Goal: Task Accomplishment & Management: Use online tool/utility

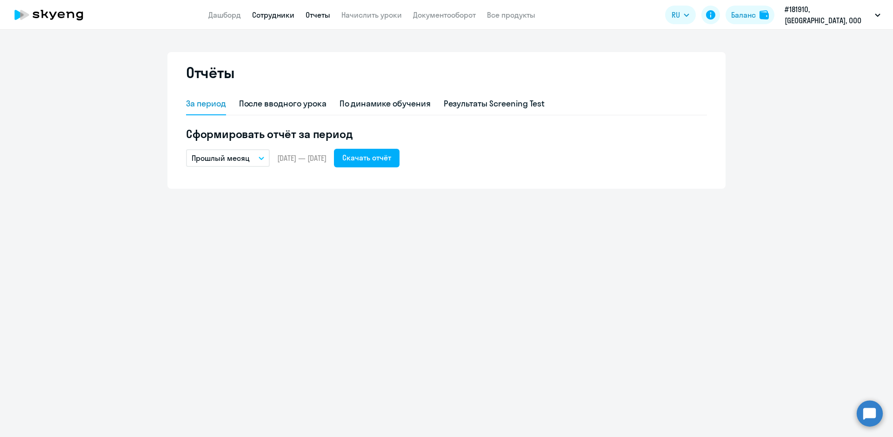
click at [268, 19] on link "Сотрудники" at bounding box center [273, 14] width 42 height 9
select select "30"
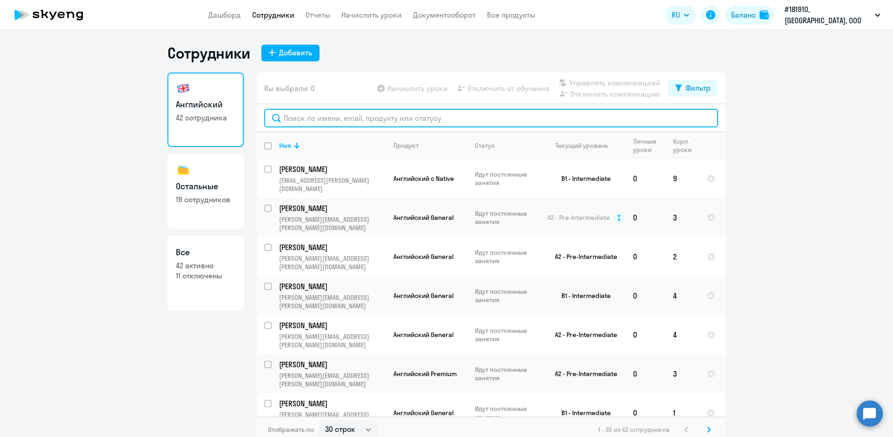
click at [300, 112] on input "text" at bounding box center [491, 118] width 454 height 19
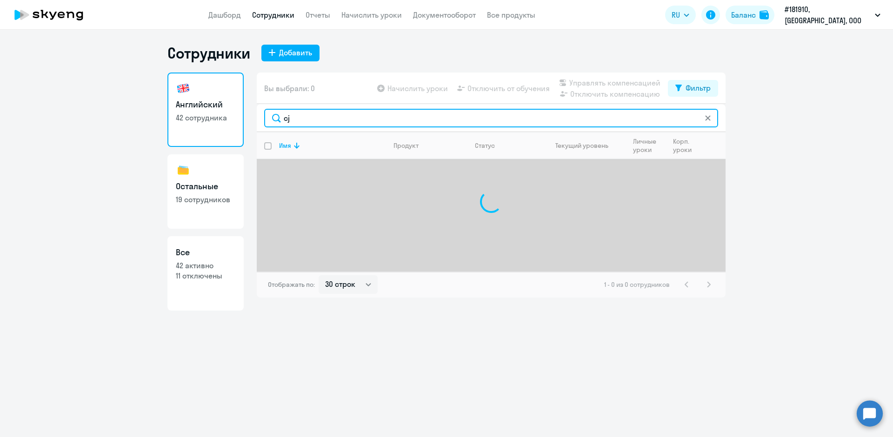
type input "c"
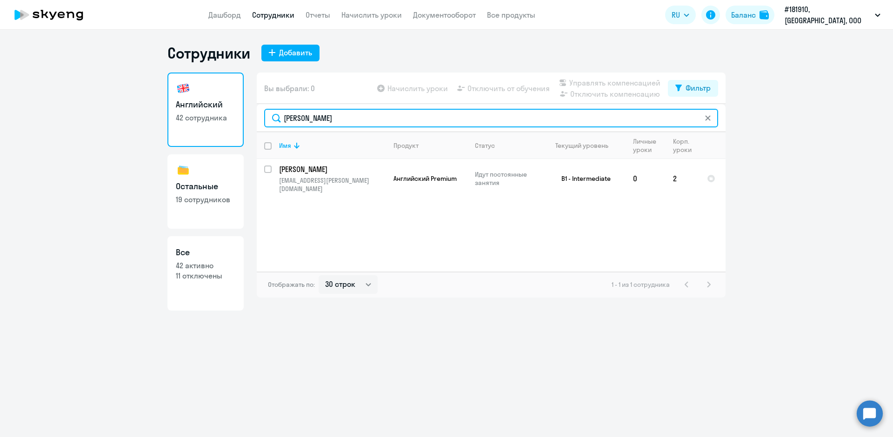
type input "[PERSON_NAME]"
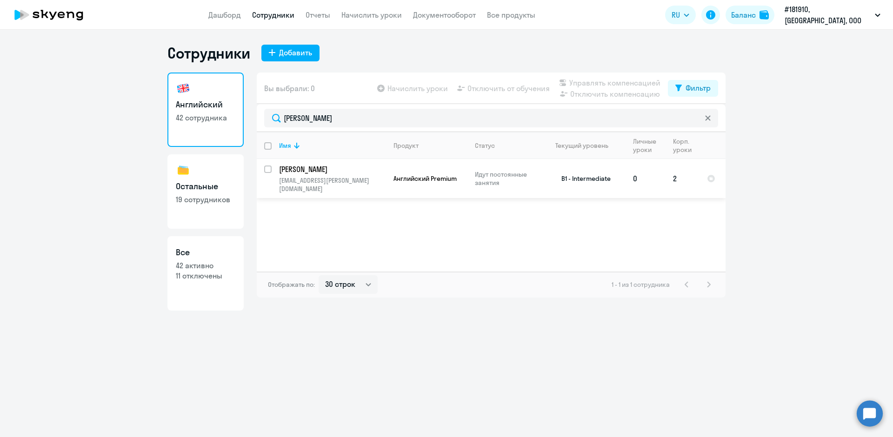
click at [327, 178] on p "[EMAIL_ADDRESS][PERSON_NAME][DOMAIN_NAME]" at bounding box center [332, 184] width 106 height 17
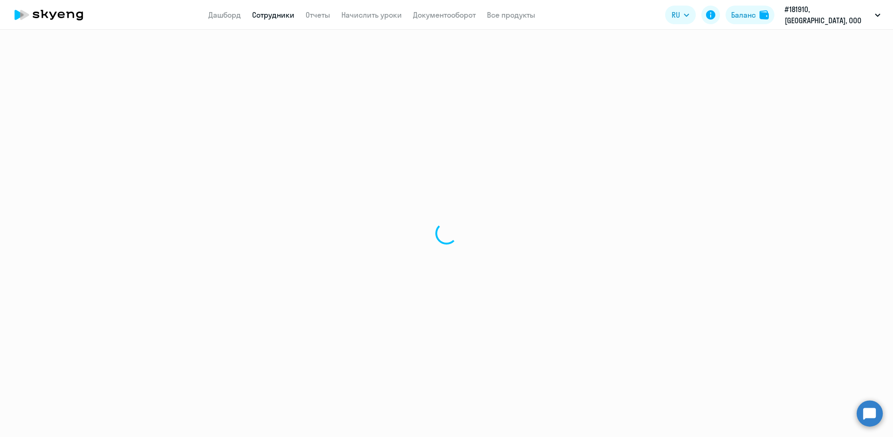
select select "english"
select select "30"
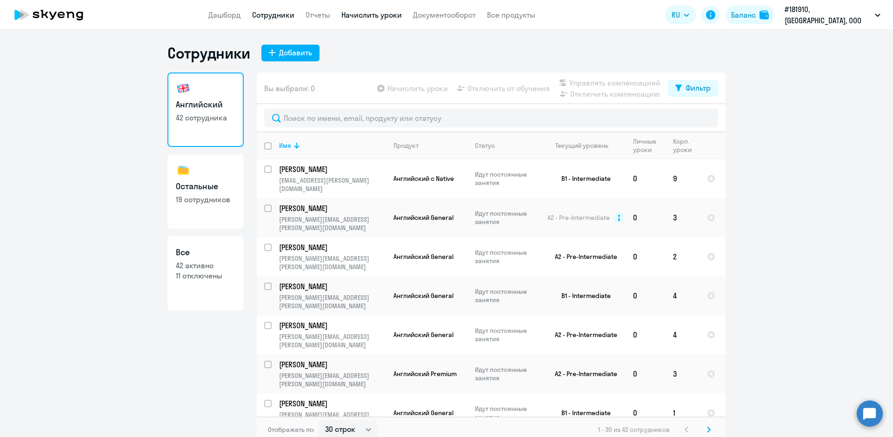
click at [374, 14] on link "Начислить уроки" at bounding box center [371, 14] width 60 height 9
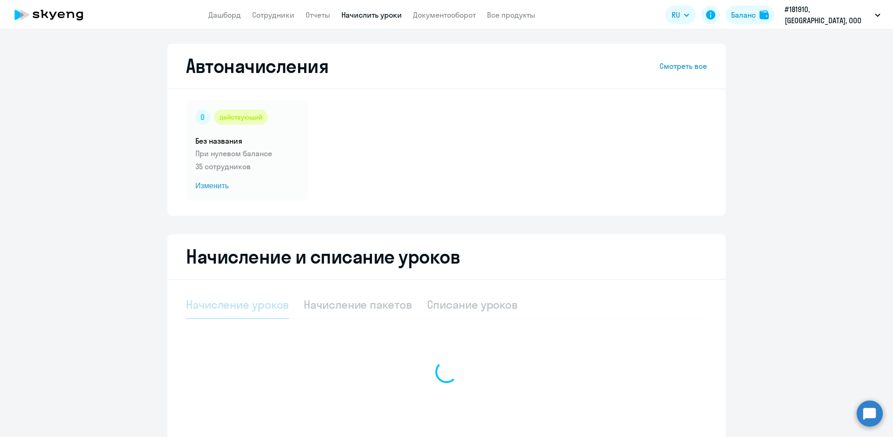
select select "10"
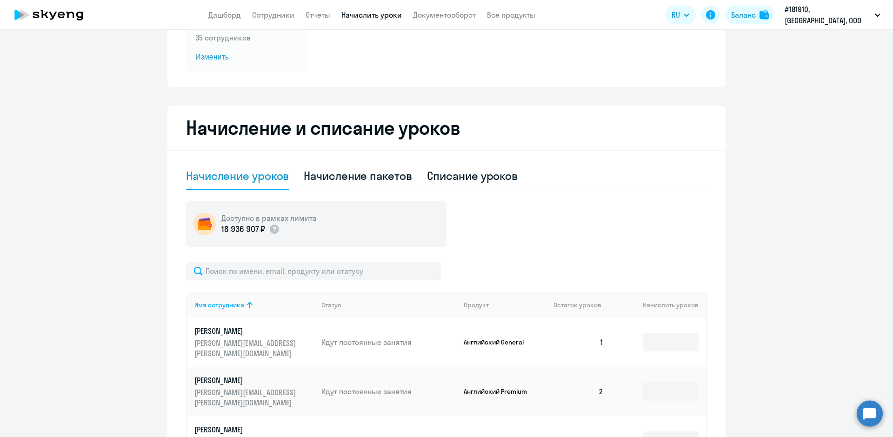
scroll to position [139, 0]
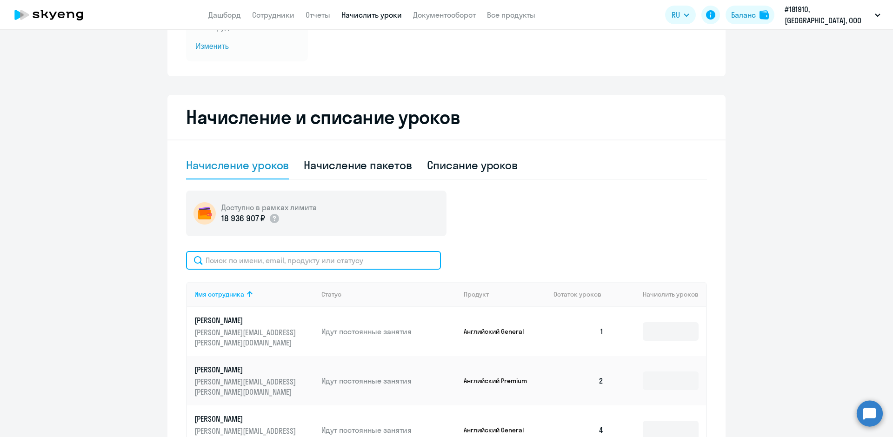
click at [223, 255] on input "text" at bounding box center [313, 260] width 255 height 19
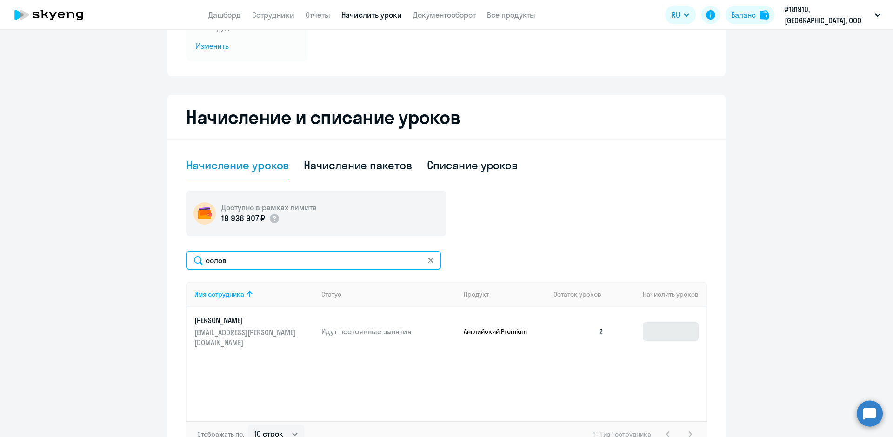
type input "солов"
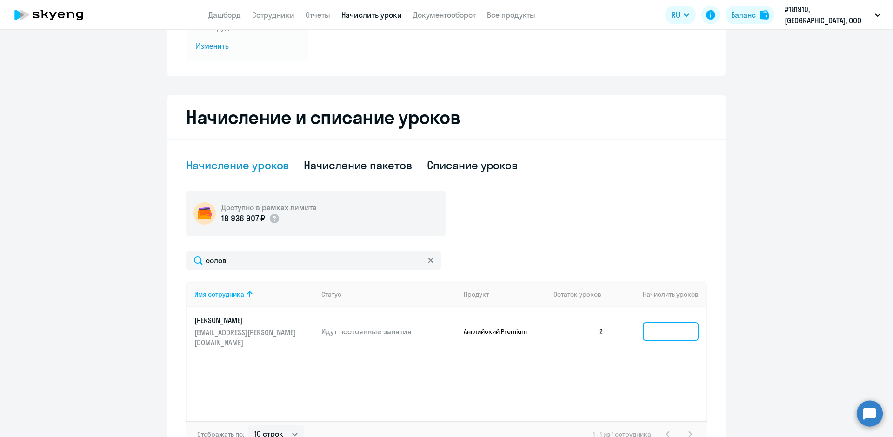
click at [651, 323] on input at bounding box center [671, 331] width 56 height 19
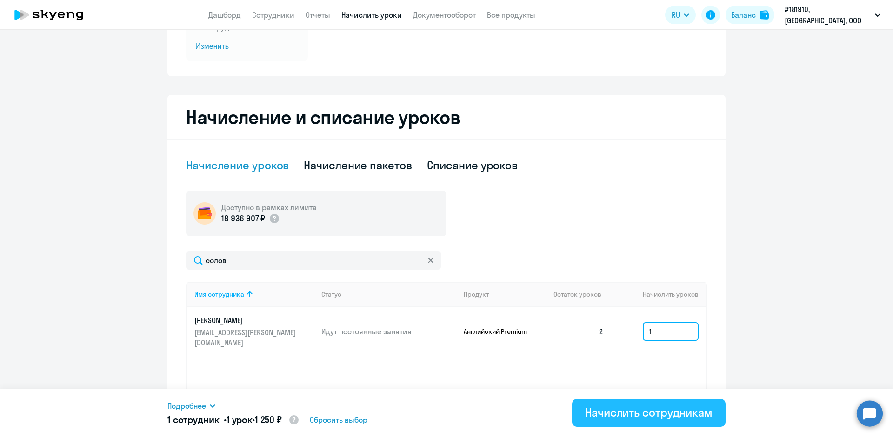
type input "1"
click at [632, 411] on div "Начислить сотрудникам" at bounding box center [648, 412] width 127 height 15
